Goal: Task Accomplishment & Management: Manage account settings

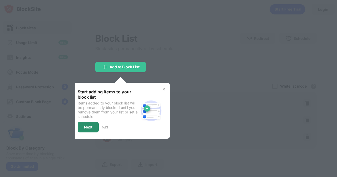
click at [85, 127] on div "Next" at bounding box center [88, 127] width 8 height 4
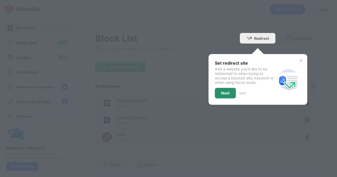
click at [224, 93] on div "Next" at bounding box center [225, 93] width 8 height 4
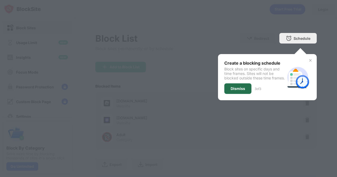
click at [231, 91] on div "Dismiss" at bounding box center [238, 88] width 14 height 4
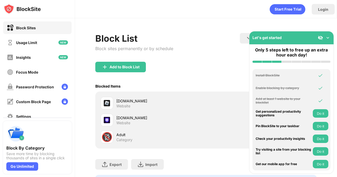
click at [328, 37] on img at bounding box center [328, 37] width 5 height 5
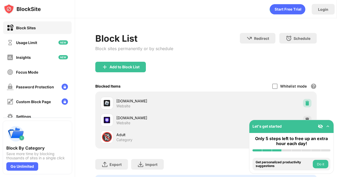
click at [303, 106] on div at bounding box center [307, 103] width 8 height 8
